Goal: Task Accomplishment & Management: Use online tool/utility

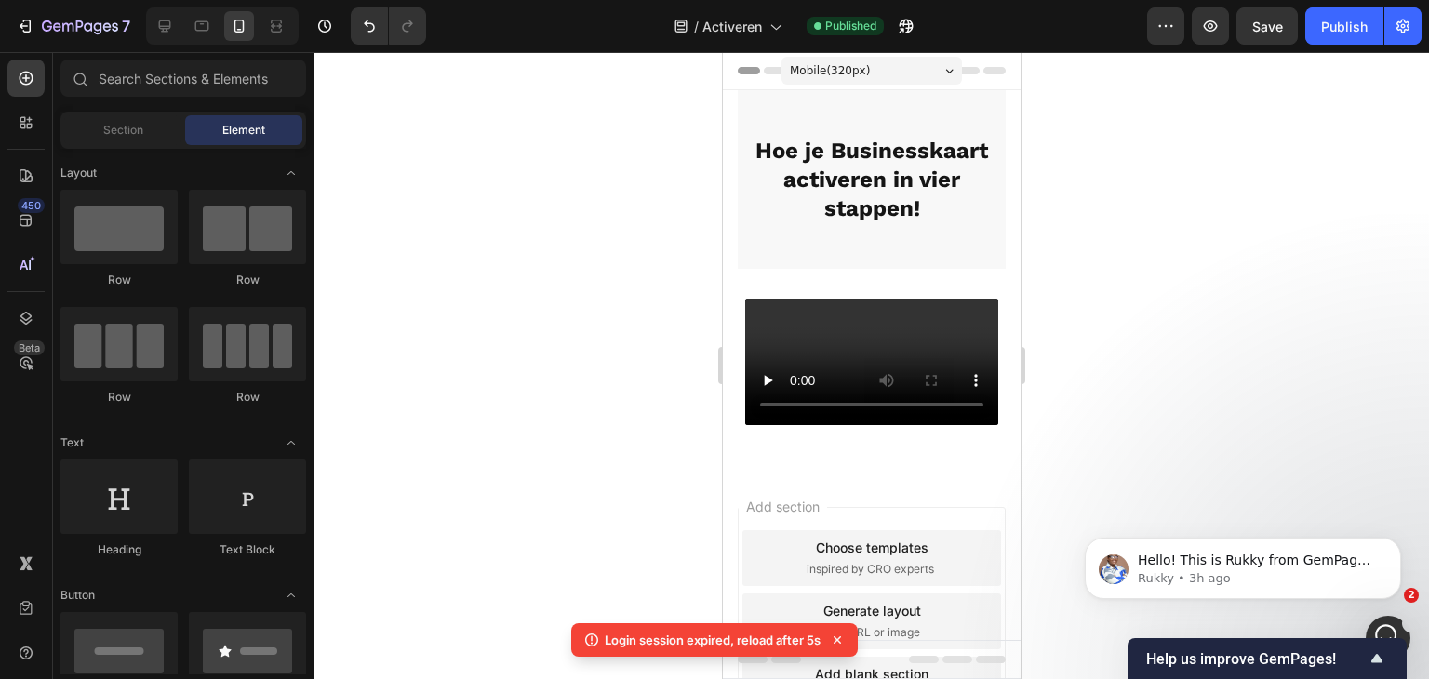
scroll to position [465, 0]
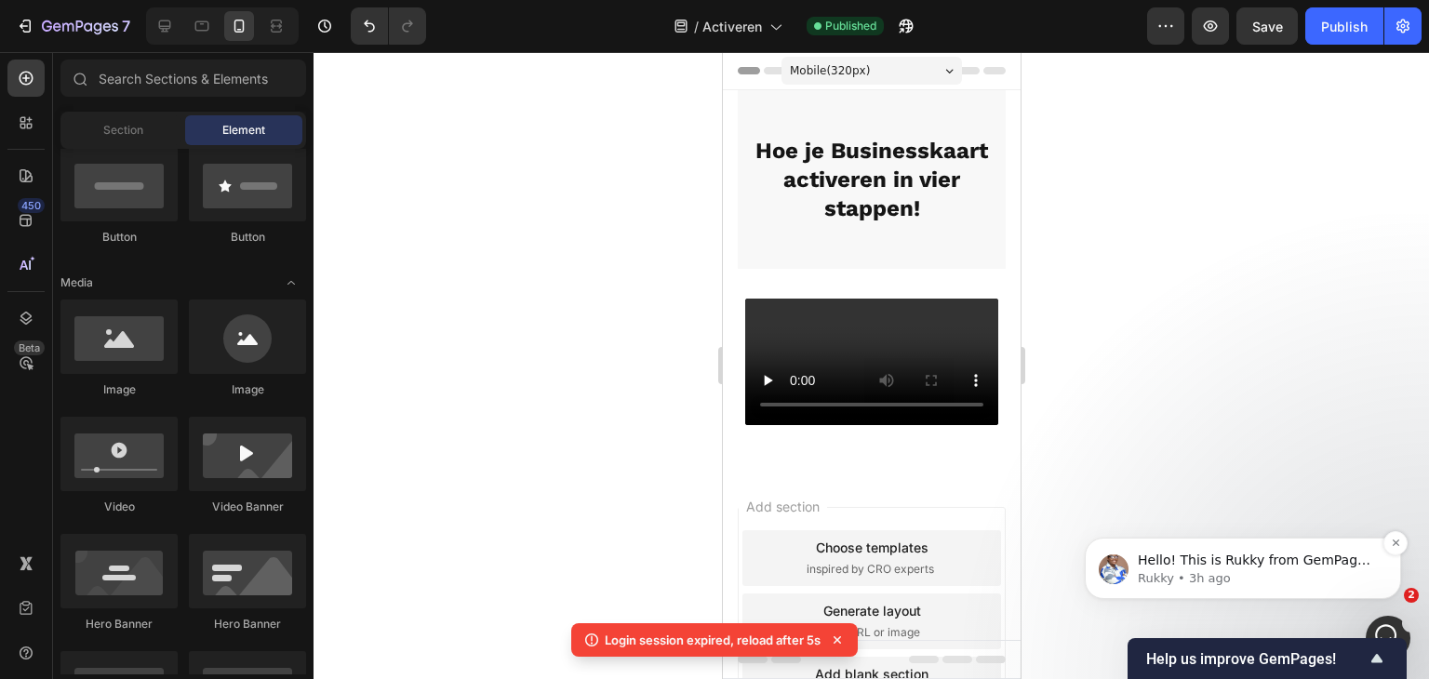
click at [1255, 553] on span "Hello! This is Rukky from GemPages Customer Support 👋 We hope that the response…" at bounding box center [1257, 671] width 238 height 237
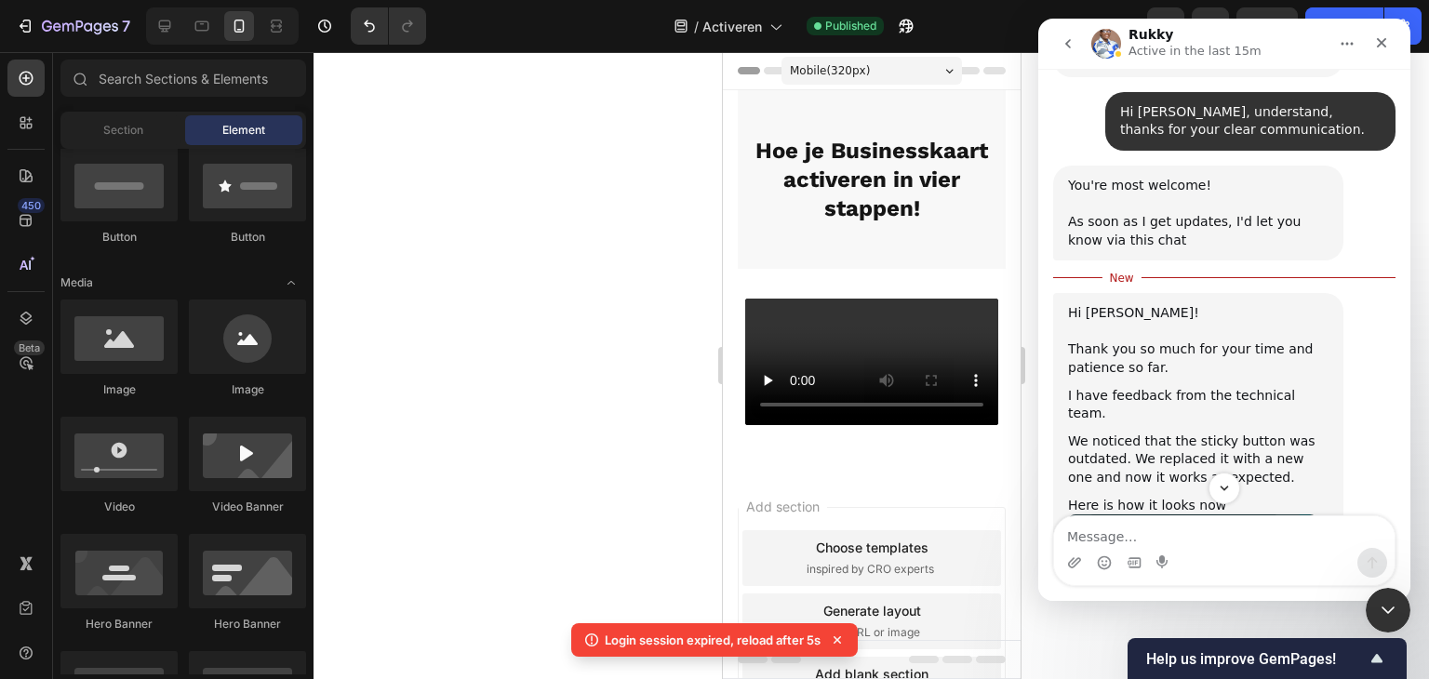
scroll to position [2275, 0]
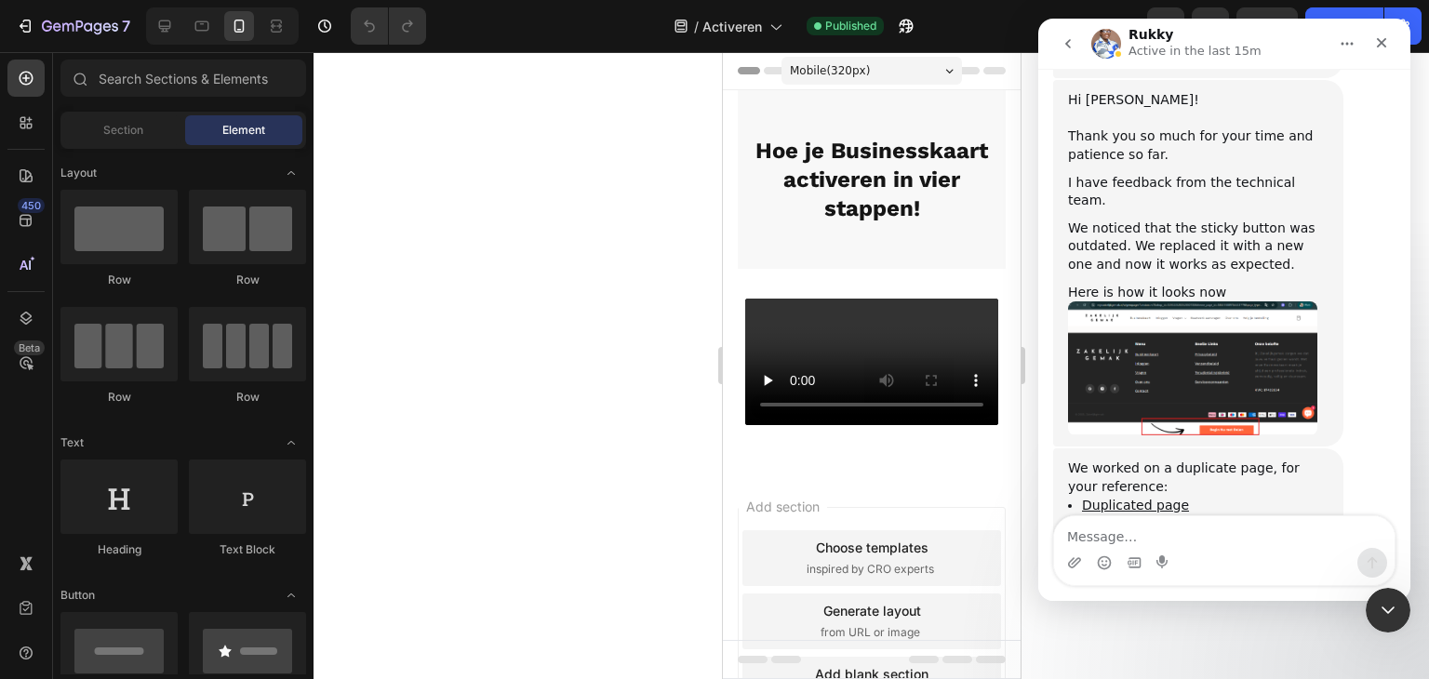
scroll to position [2449, 0]
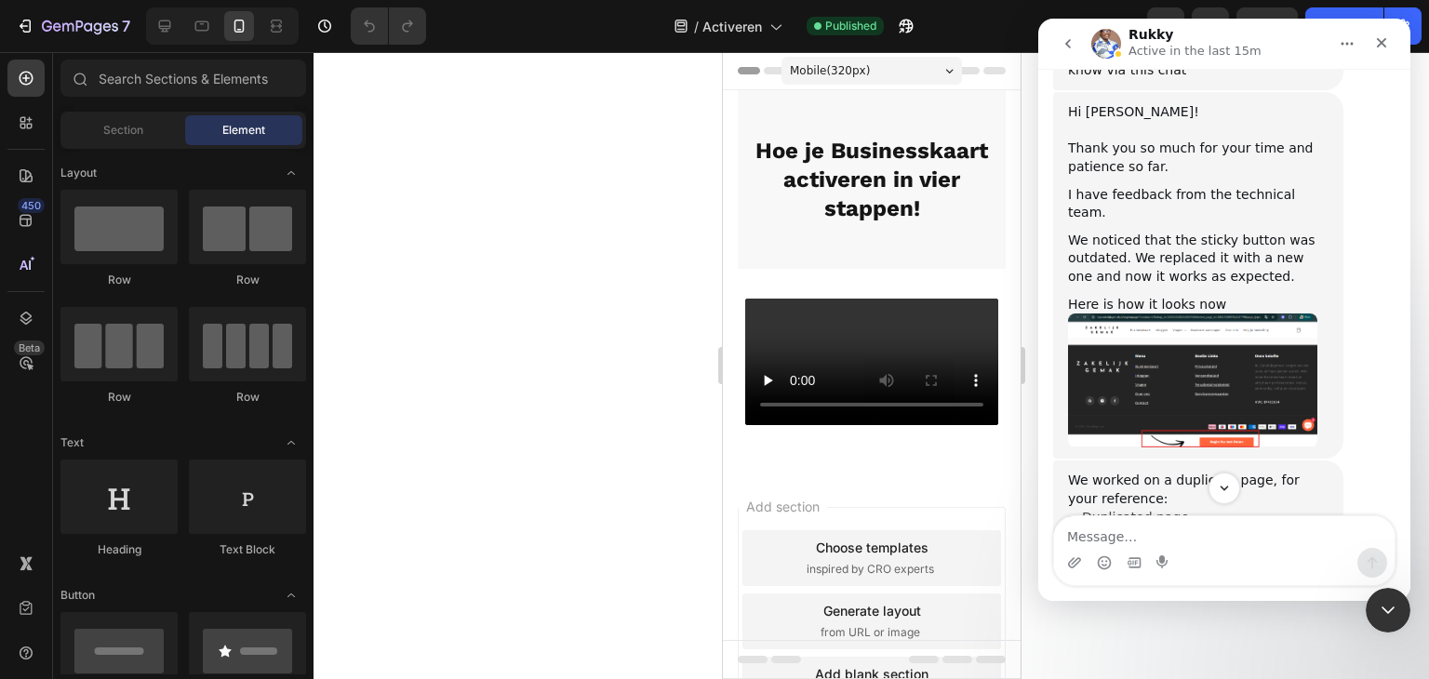
click at [1162, 510] on link "Duplicated page" at bounding box center [1135, 517] width 107 height 15
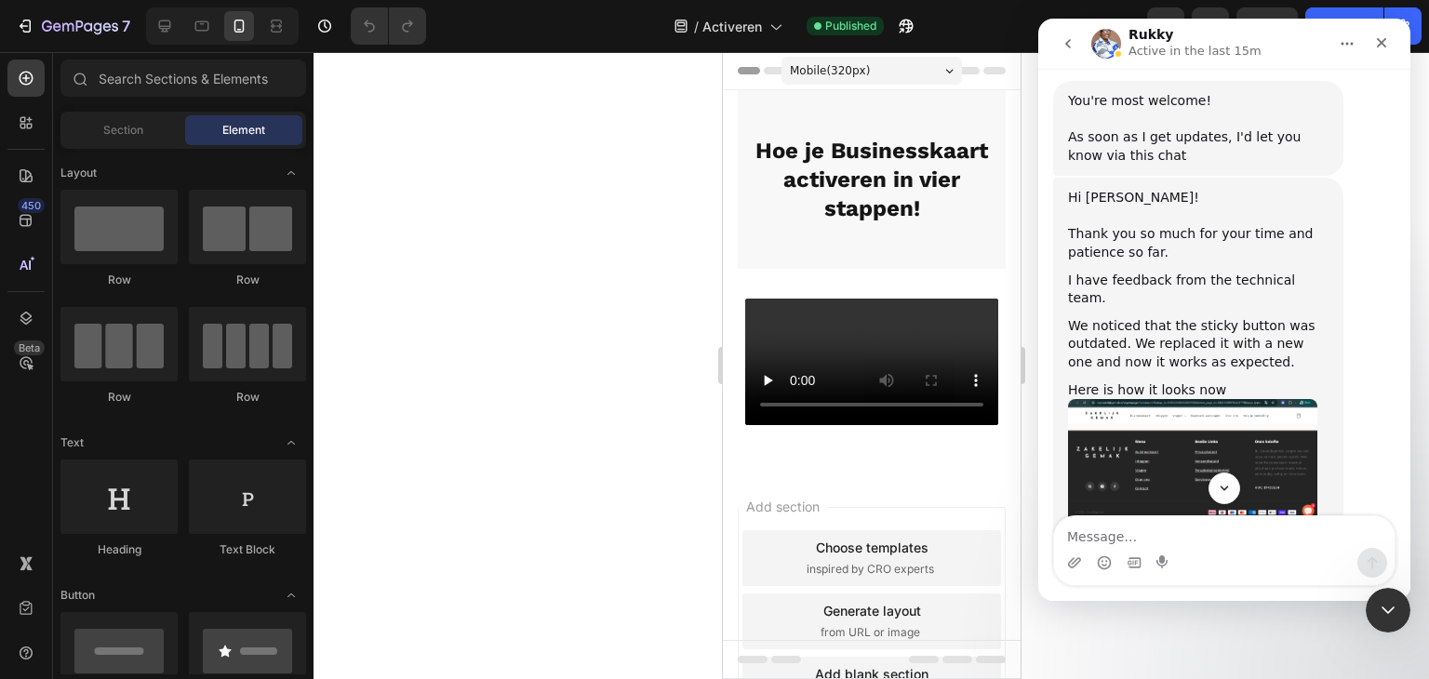
scroll to position [2356, 0]
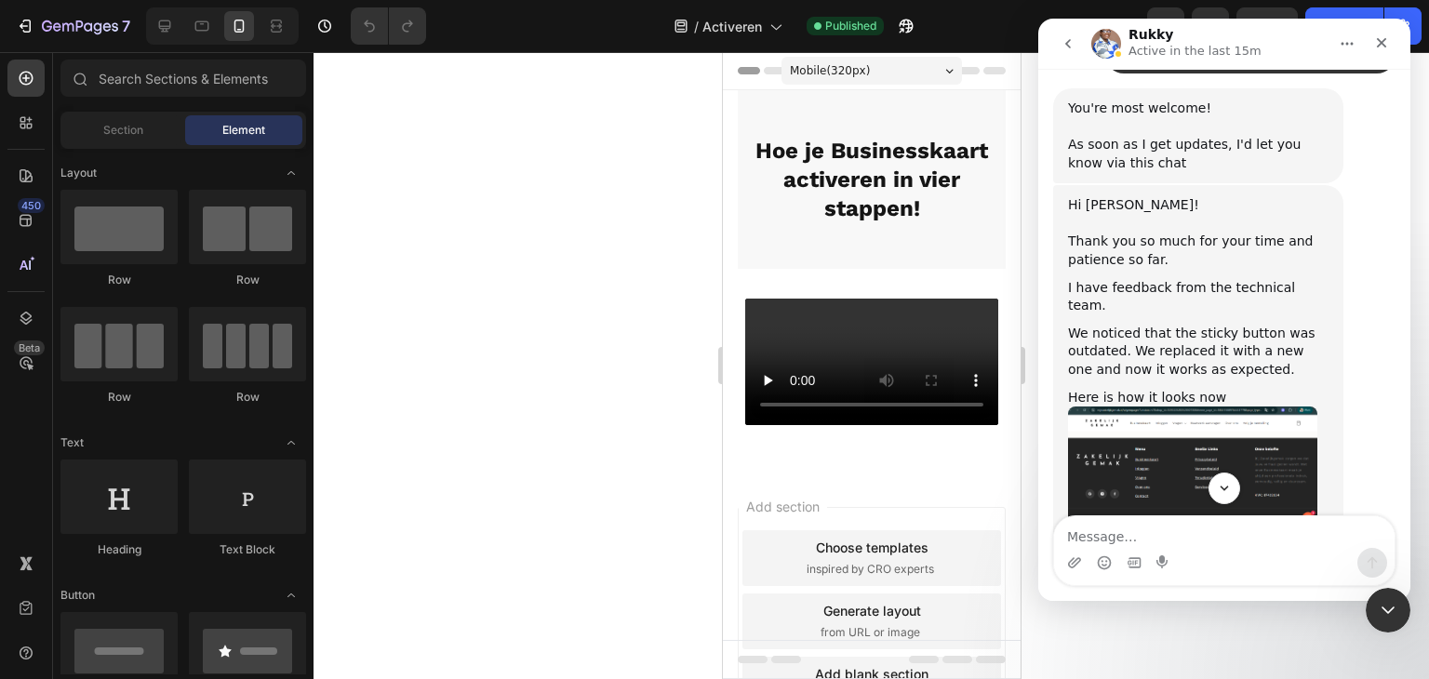
click at [1122, 624] on link "Preview page" at bounding box center [1125, 631] width 87 height 15
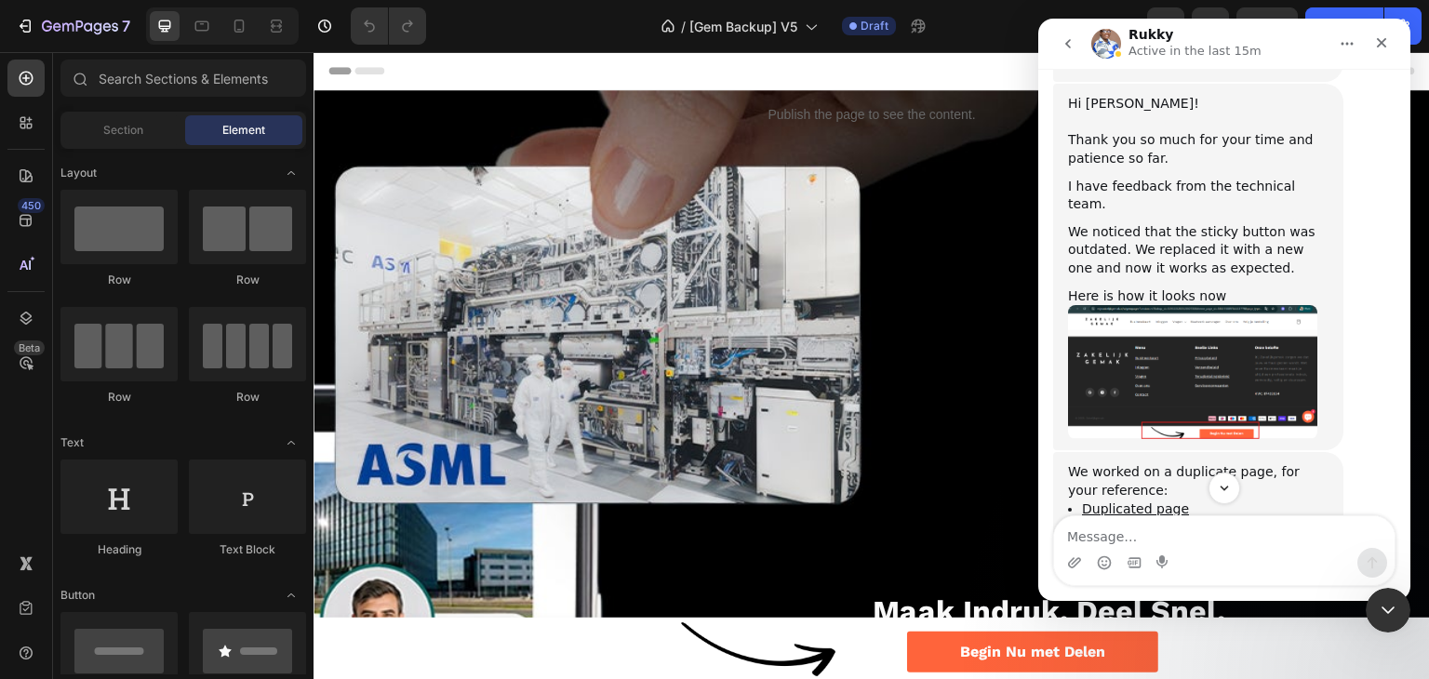
scroll to position [2450, 0]
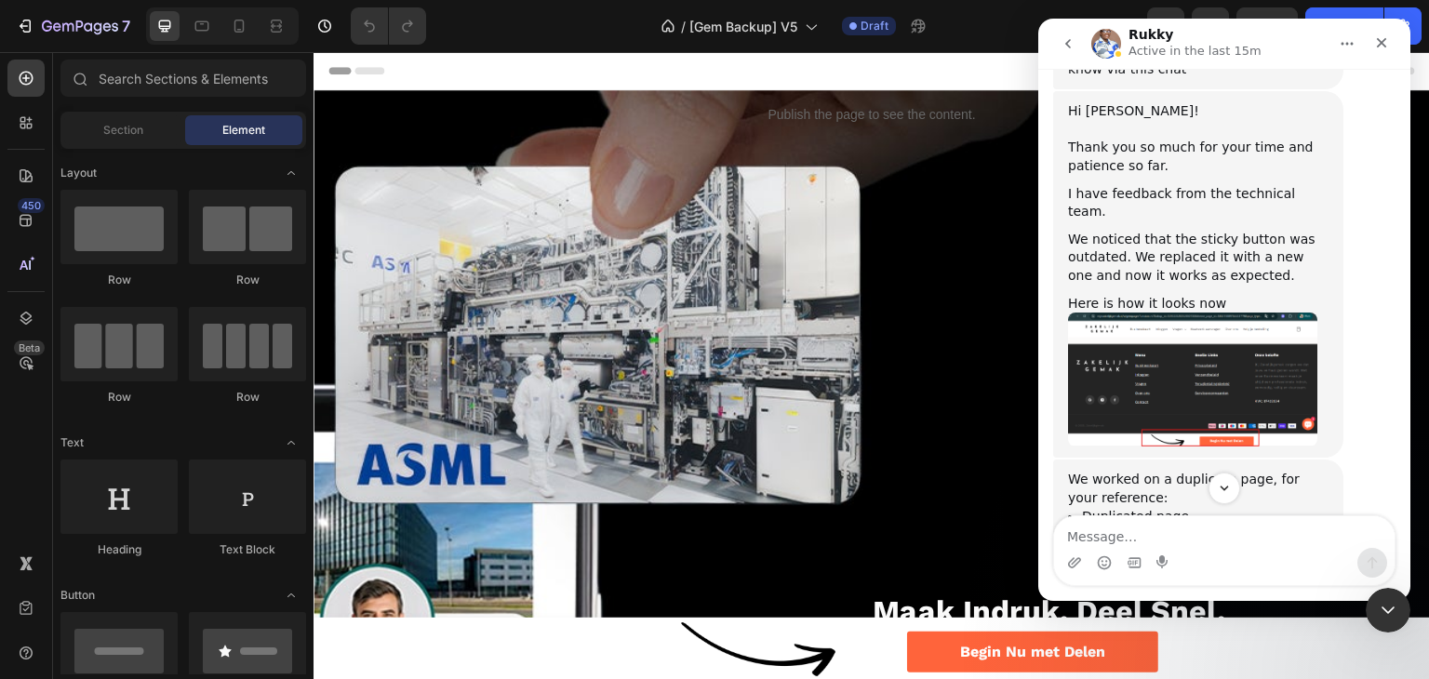
click at [981, 19] on div "/ [Gem Backup] V5 Draft" at bounding box center [794, 25] width 706 height 37
click at [1380, 43] on icon "Close" at bounding box center [1382, 43] width 10 height 10
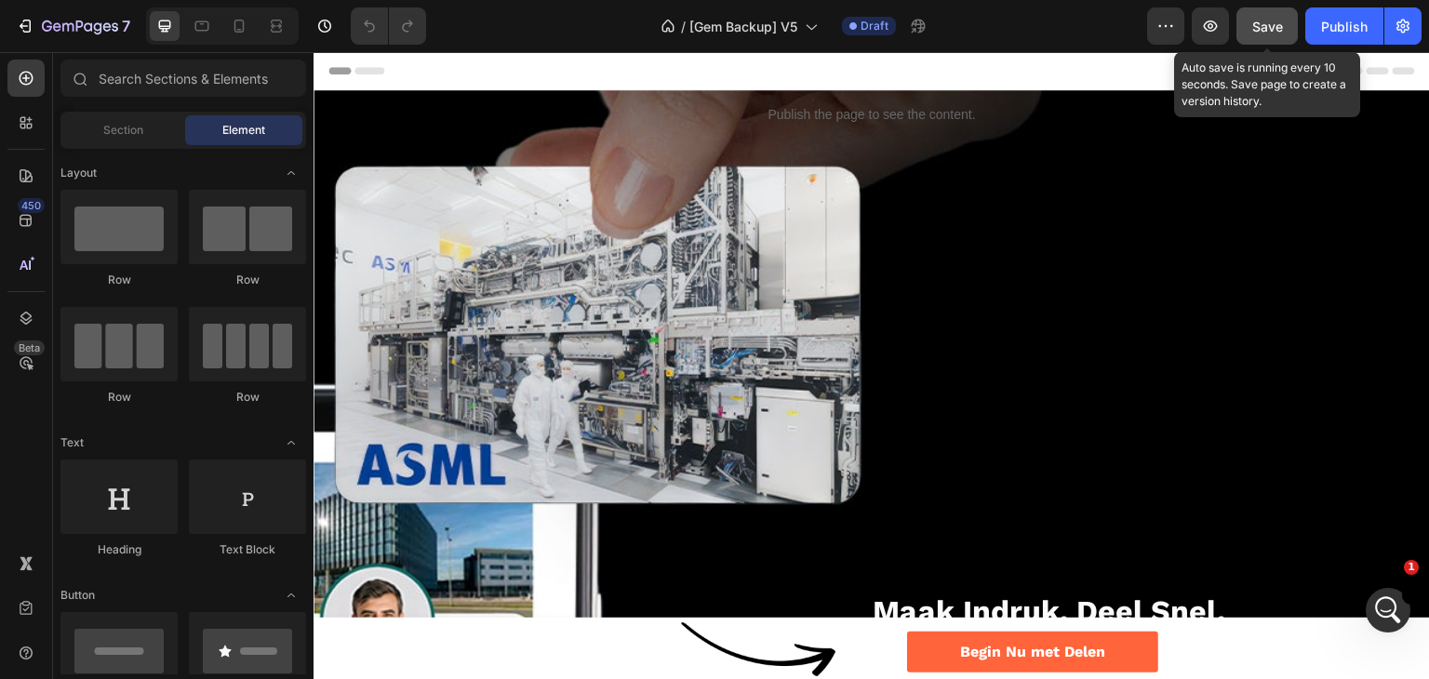
scroll to position [2728, 0]
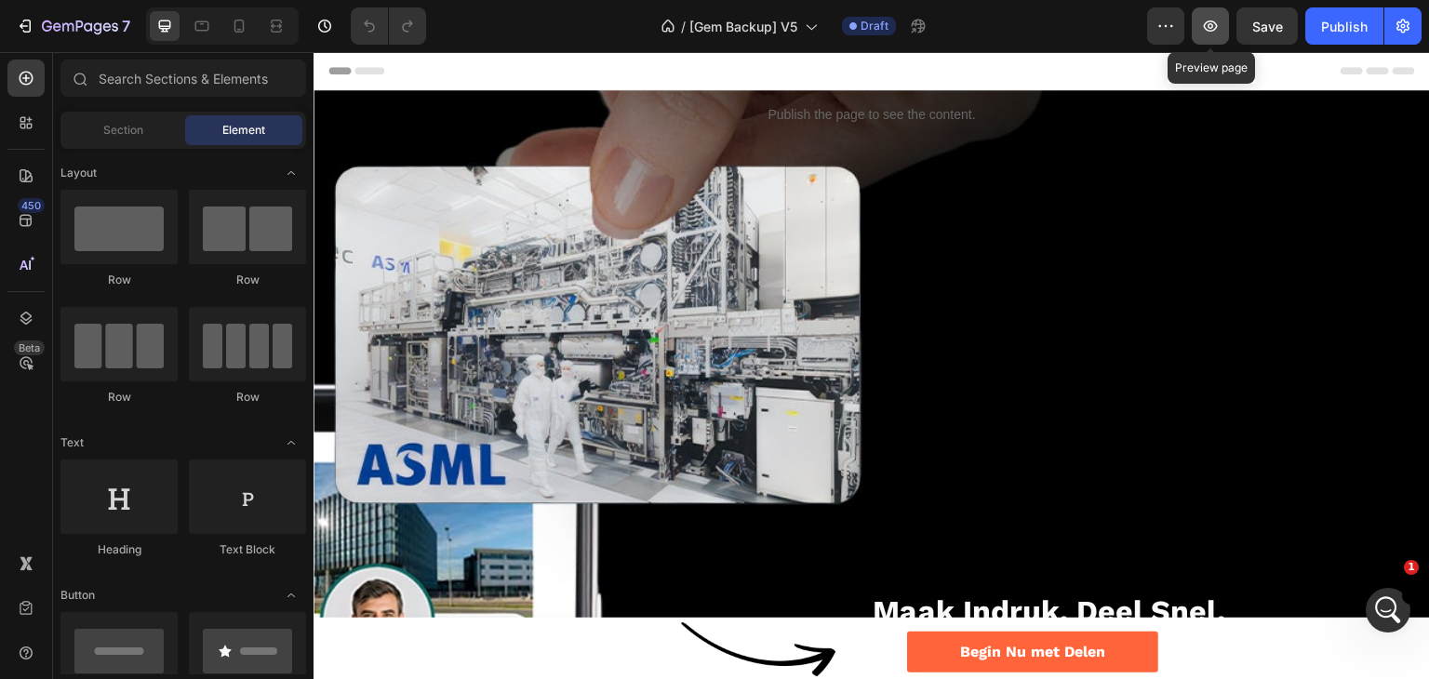
click at [1224, 24] on button "button" at bounding box center [1210, 25] width 37 height 37
